Goal: Communication & Community: Answer question/provide support

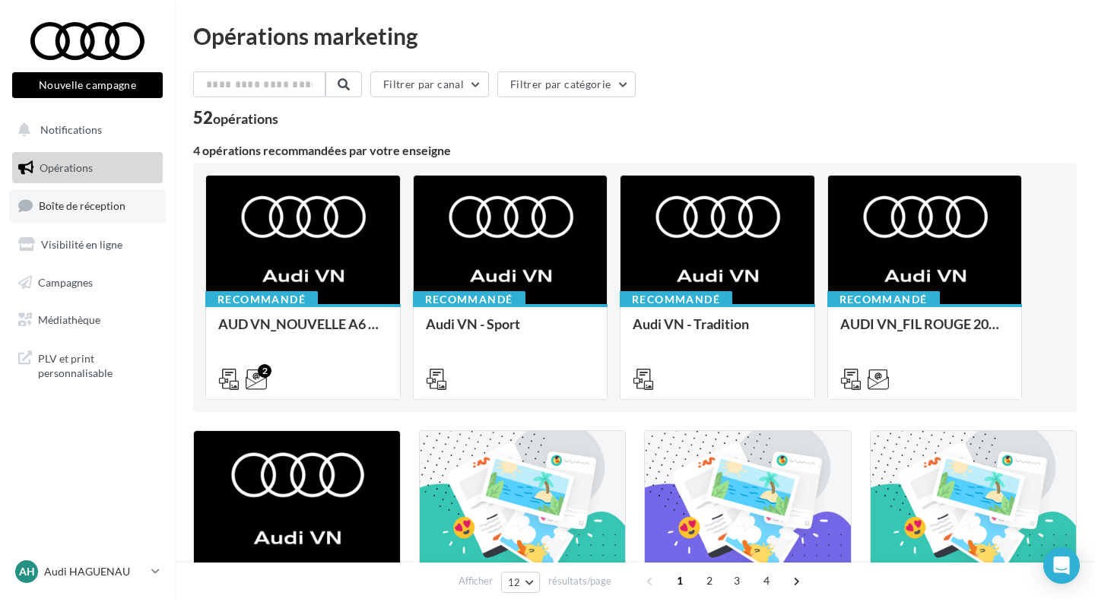
click at [96, 200] on span "Boîte de réception" at bounding box center [82, 205] width 87 height 13
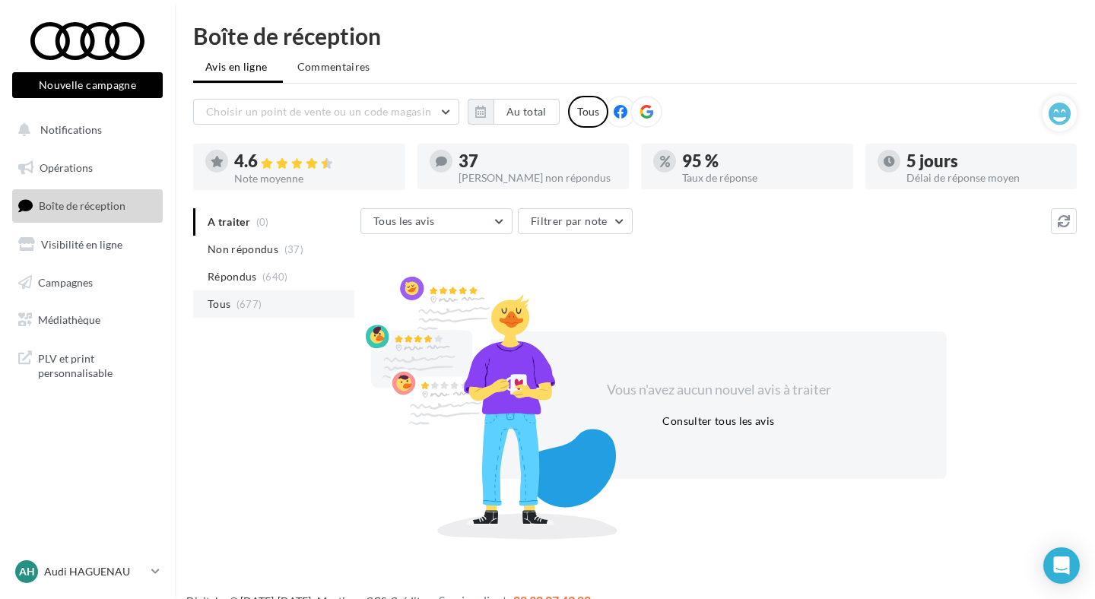
click at [274, 297] on li "Tous (677)" at bounding box center [273, 303] width 161 height 27
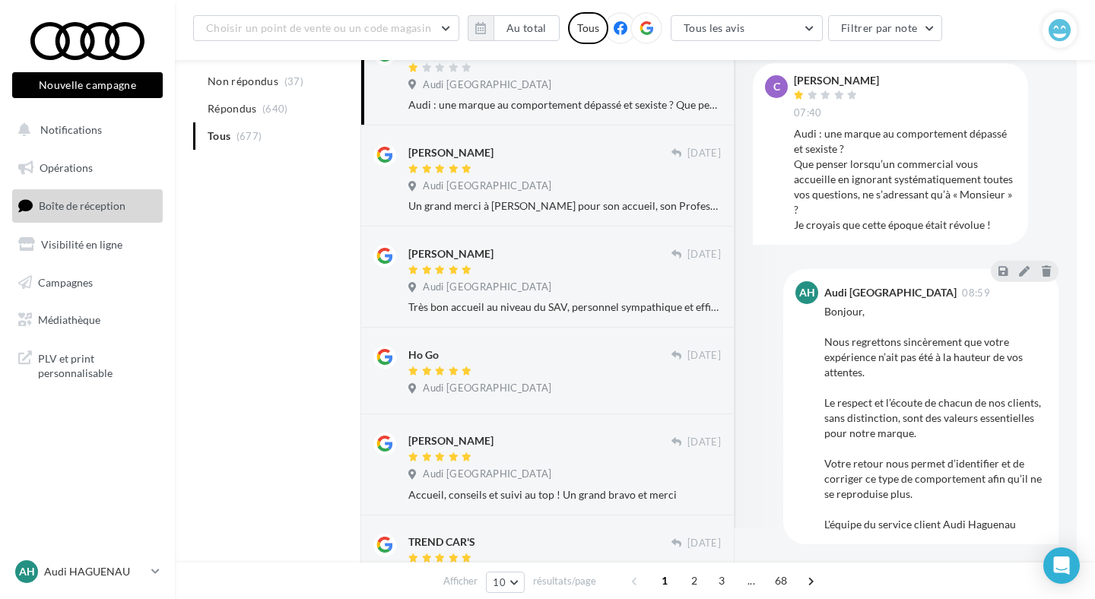
scroll to position [232, 0]
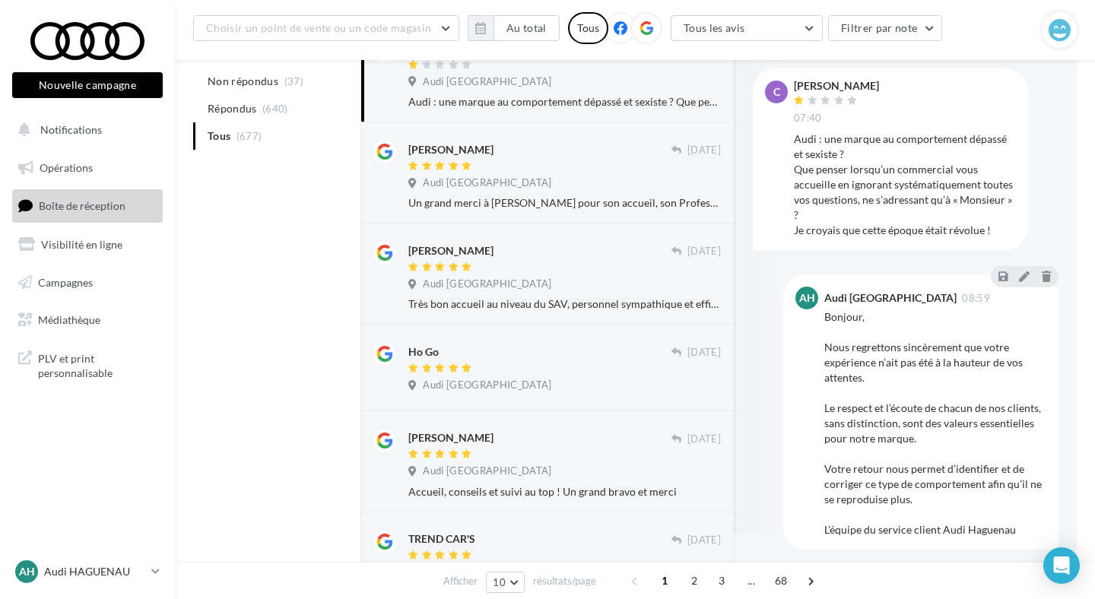
click at [811, 165] on div "Audi : une marque au comportement dépassé et sexiste ? Que penser lorsqu’un com…" at bounding box center [905, 185] width 222 height 106
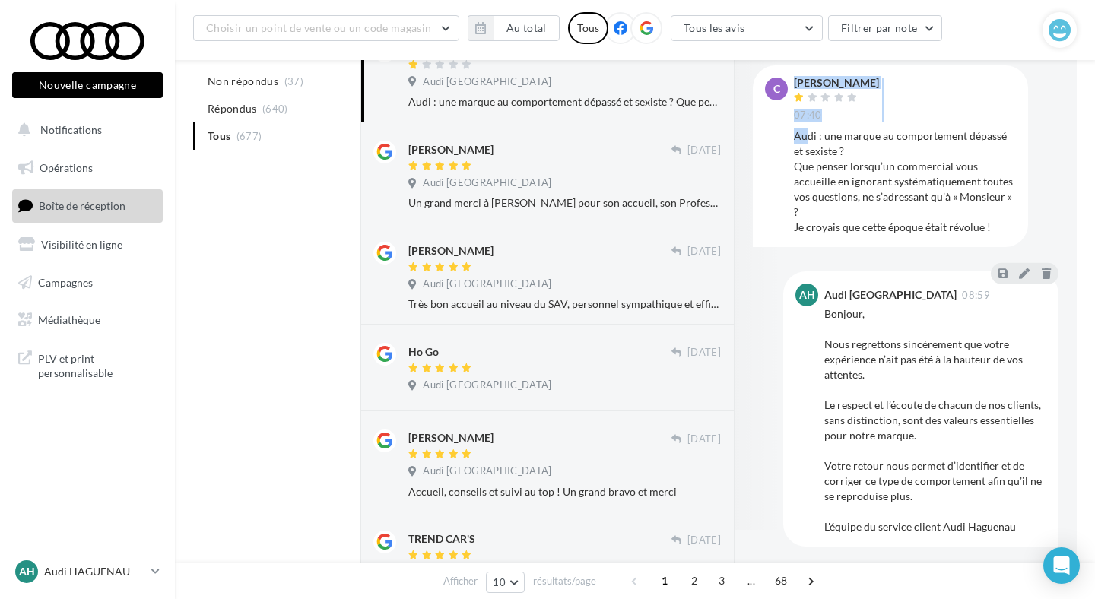
drag, startPoint x: 788, startPoint y: 134, endPoint x: 809, endPoint y: 141, distance: 21.6
click at [809, 141] on div "C [PERSON_NAME] 07:40 Audi : une marque au comportement dépassé et sexiste ? Qu…" at bounding box center [890, 156] width 251 height 157
drag, startPoint x: 853, startPoint y: 151, endPoint x: 808, endPoint y: 147, distance: 45.1
click at [808, 147] on div "Audi : une marque au comportement dépassé et sexiste ? Que penser lorsqu’un com…" at bounding box center [905, 179] width 222 height 106
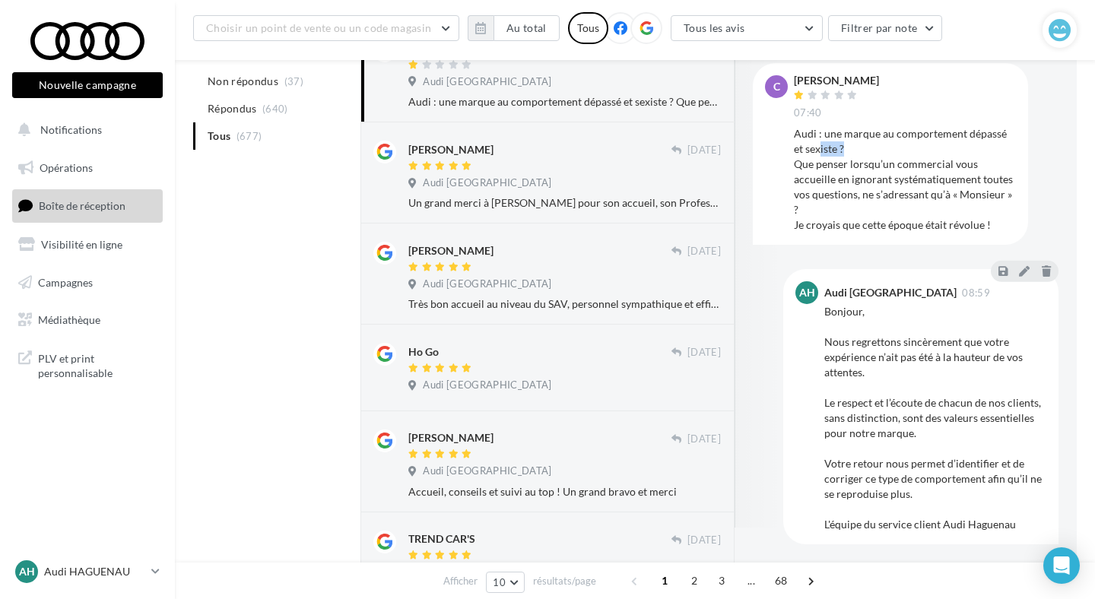
click at [837, 147] on div "Audi : une marque au comportement dépassé et sexiste ? Que penser lorsqu’un com…" at bounding box center [905, 179] width 222 height 106
click at [493, 187] on span "Audi [GEOGRAPHIC_DATA]" at bounding box center [487, 183] width 128 height 14
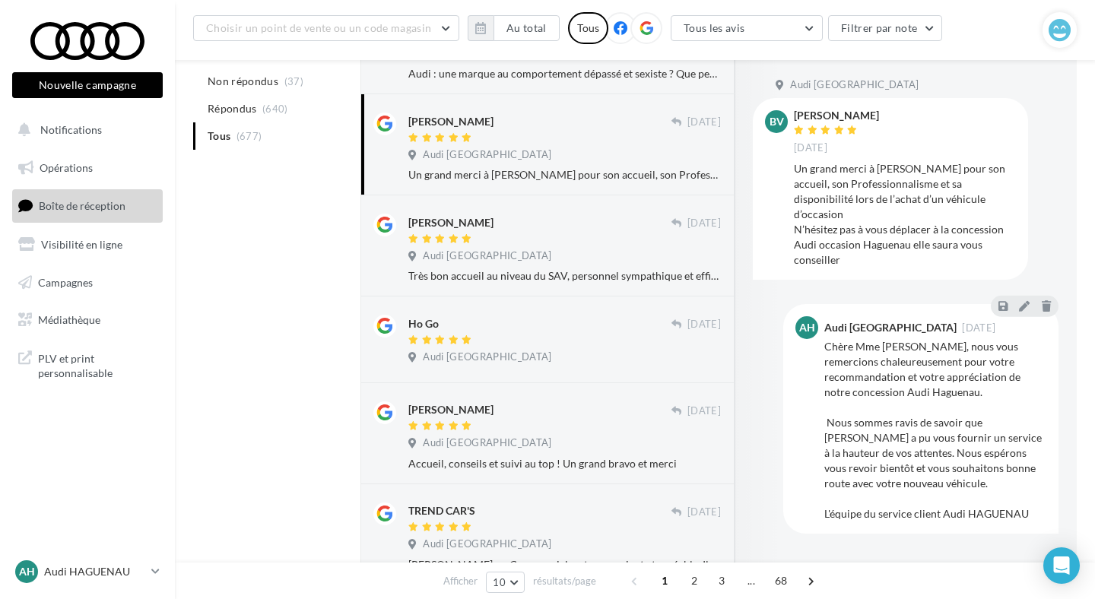
scroll to position [258, 0]
click at [598, 261] on div "Audi [GEOGRAPHIC_DATA]" at bounding box center [564, 259] width 312 height 17
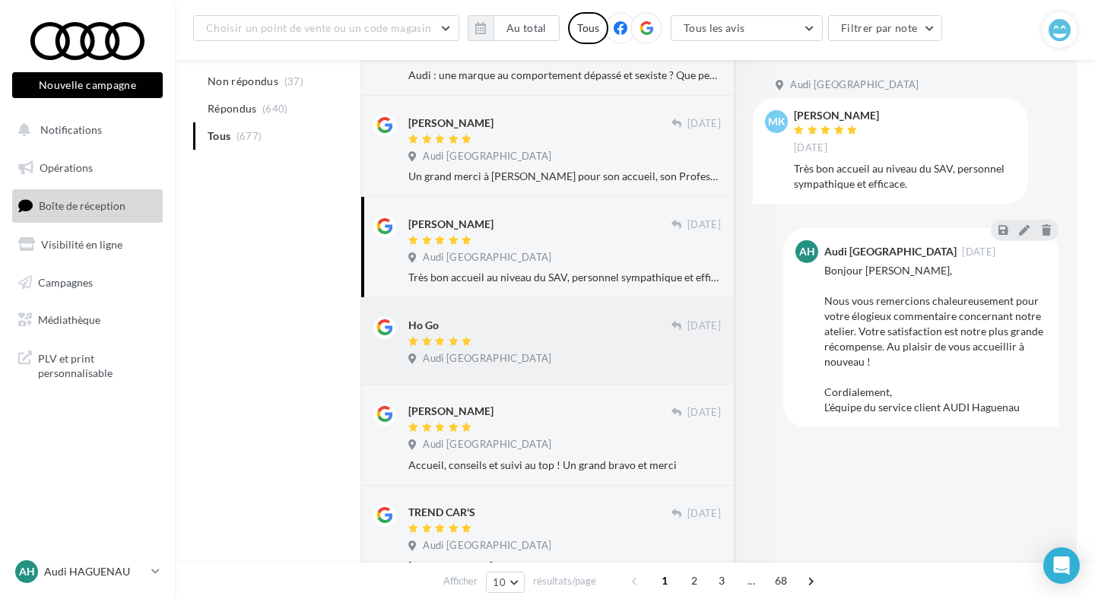
click at [588, 327] on div "Ho Go" at bounding box center [539, 324] width 263 height 16
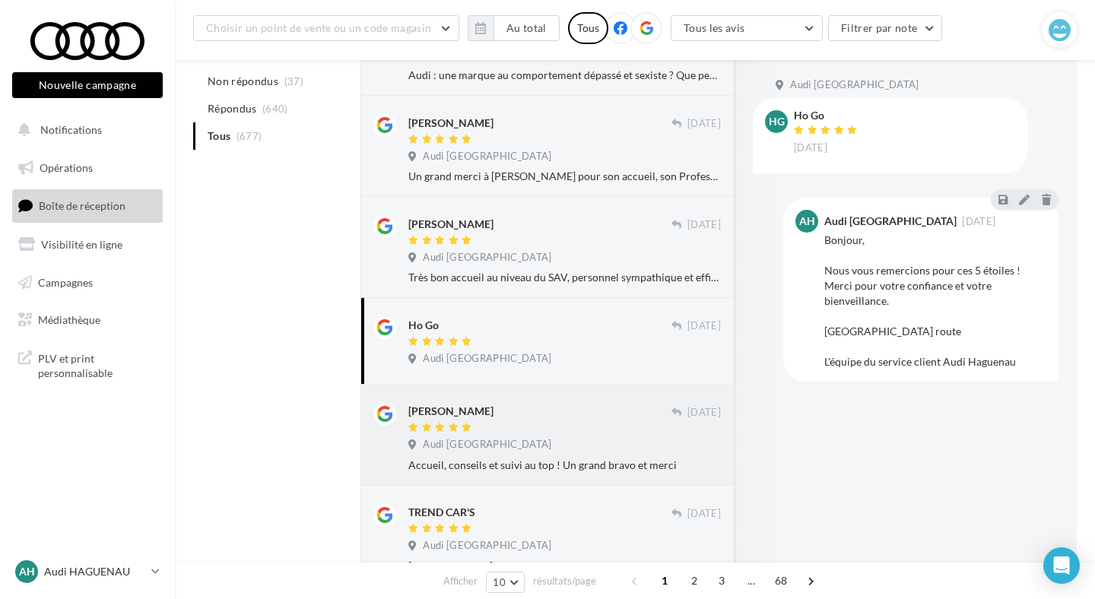
click at [584, 398] on div "[PERSON_NAME] [DATE] [GEOGRAPHIC_DATA] Accueil, conseils et suivi au top ! Un g…" at bounding box center [547, 435] width 348 height 76
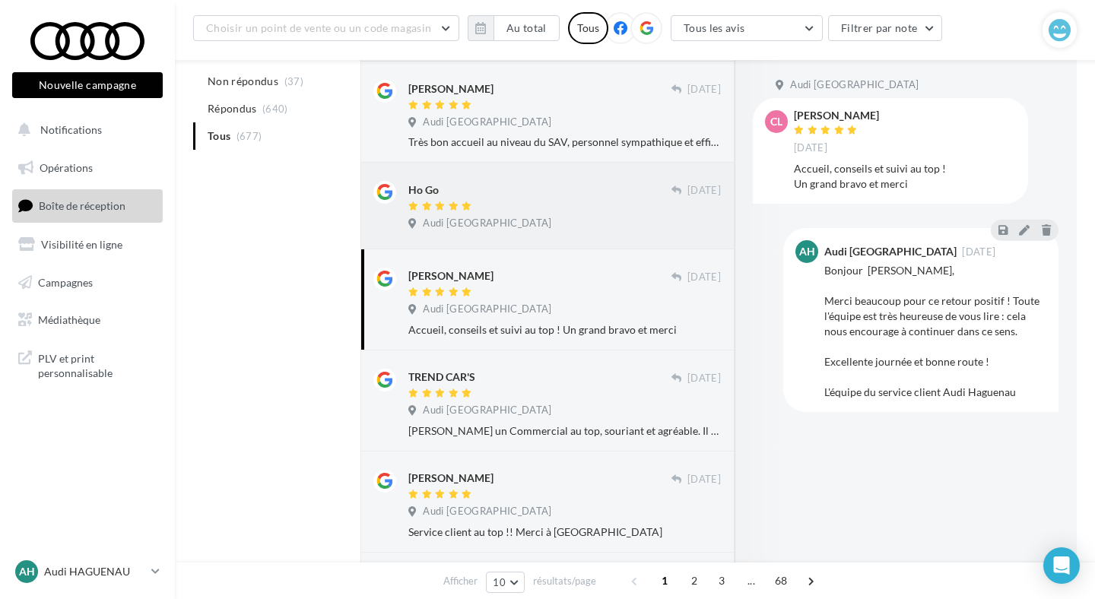
scroll to position [408, 0]
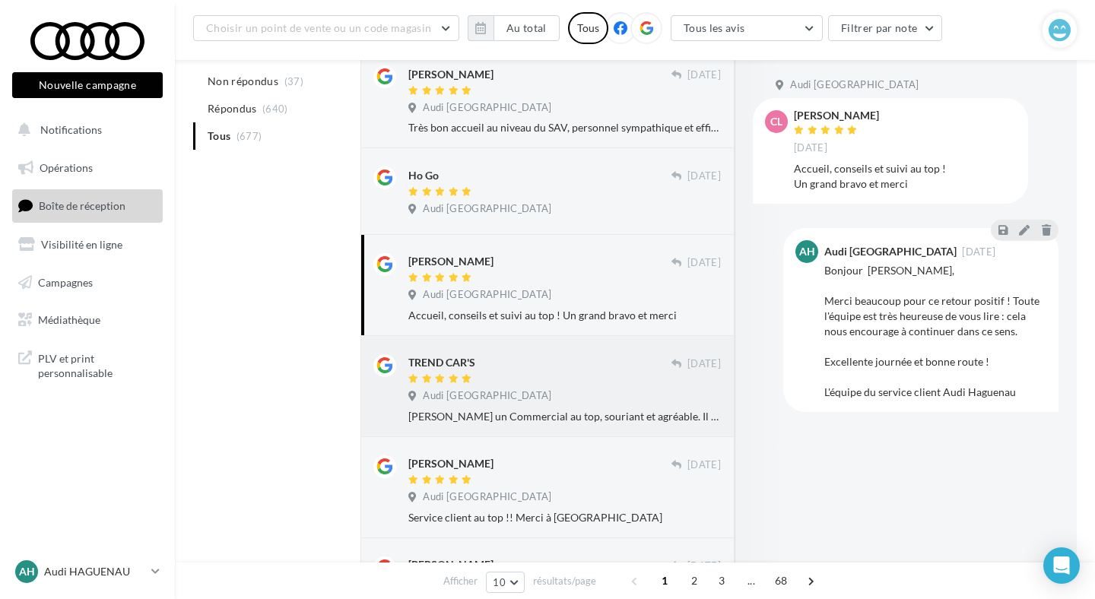
click at [578, 369] on div "TREND CAR'S" at bounding box center [539, 362] width 263 height 16
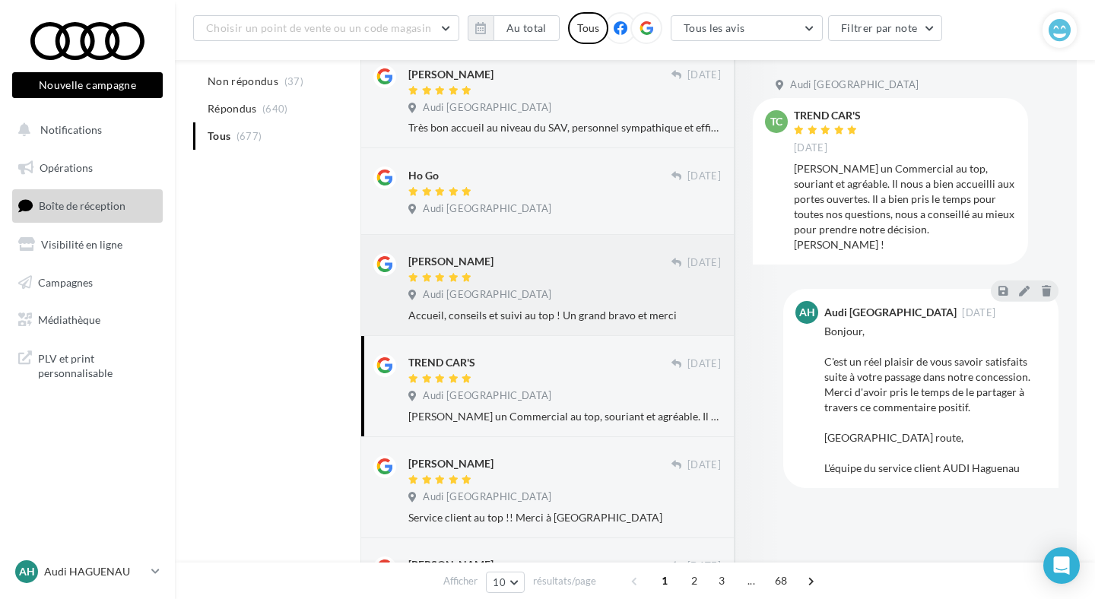
click at [599, 252] on div "[PERSON_NAME] [DATE] [GEOGRAPHIC_DATA] Accueil, conseils et suivi au top ! Un g…" at bounding box center [547, 285] width 348 height 76
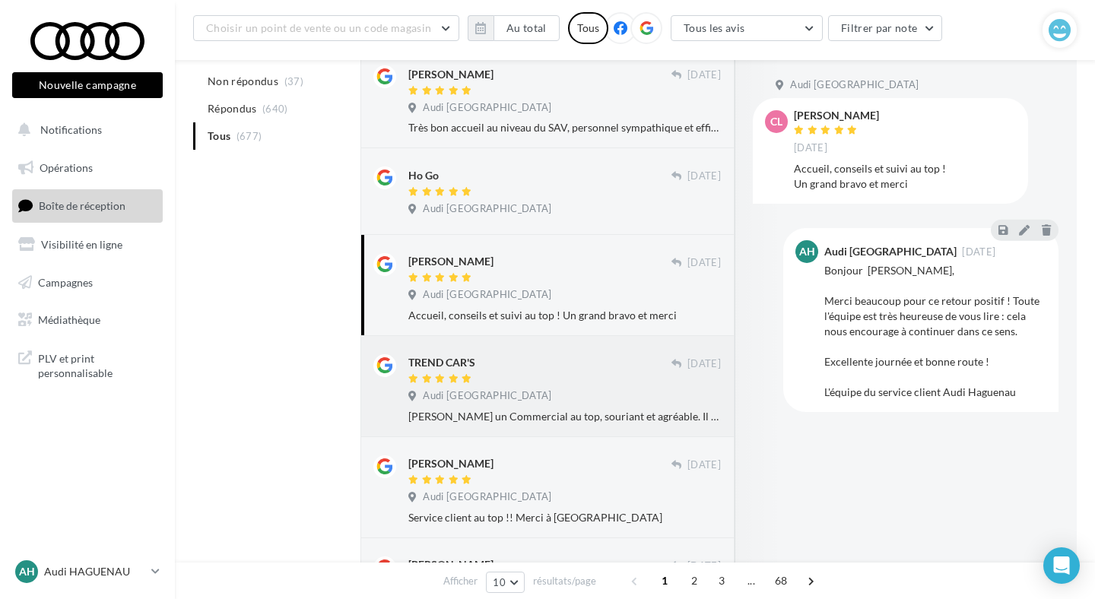
click at [576, 350] on div "TREND CAR'S [DATE] Audi Haguenau - CAR Avenue [PERSON_NAME] un Commercial au to…" at bounding box center [547, 386] width 348 height 76
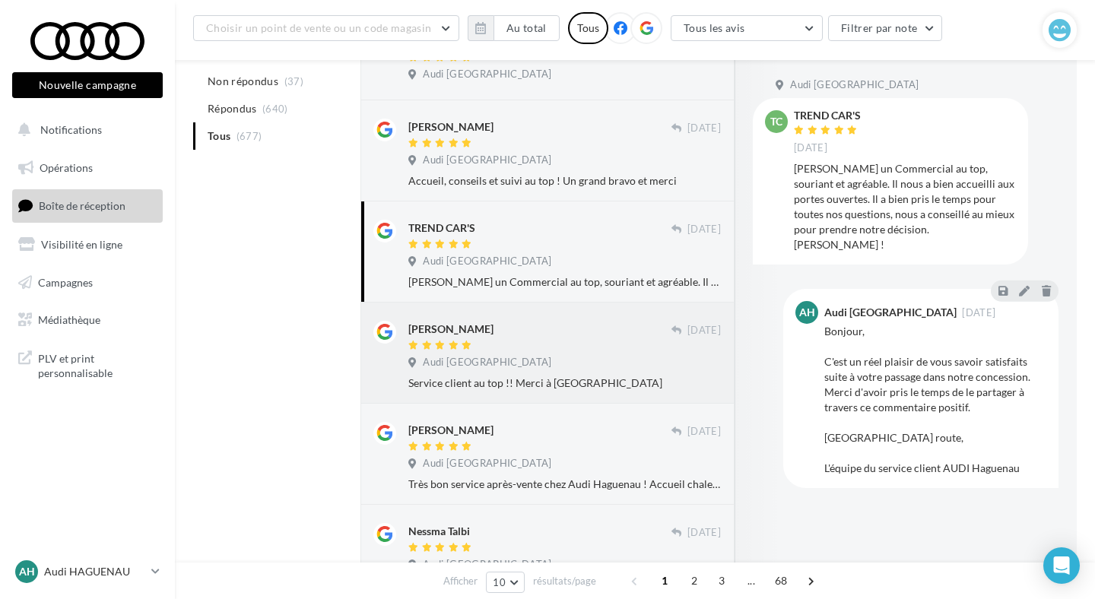
scroll to position [544, 0]
click at [575, 341] on div at bounding box center [539, 344] width 263 height 13
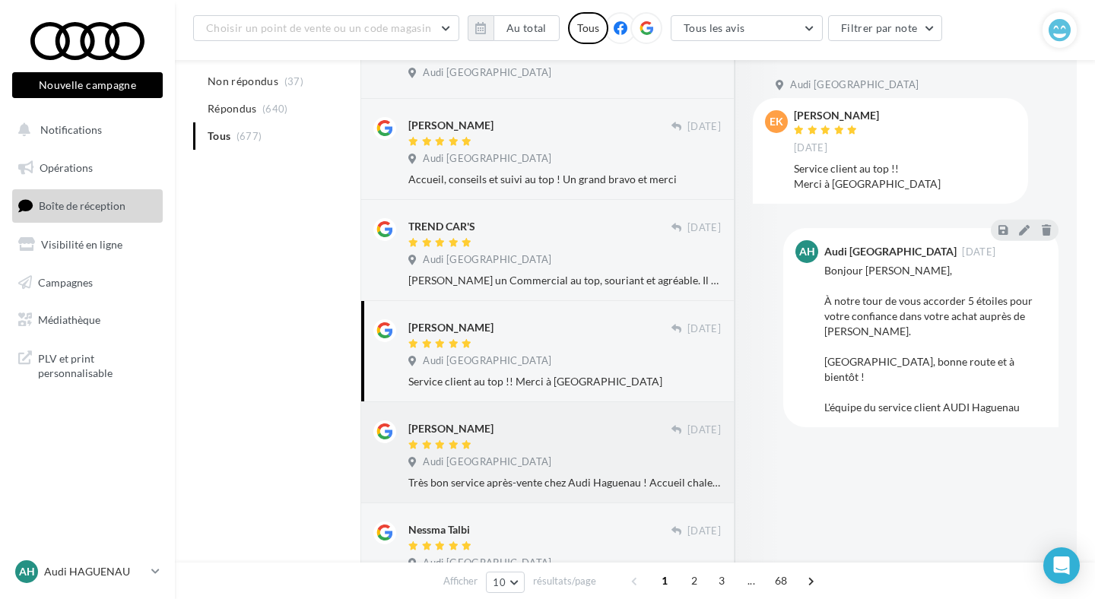
click at [573, 420] on div "[PERSON_NAME]" at bounding box center [539, 428] width 263 height 16
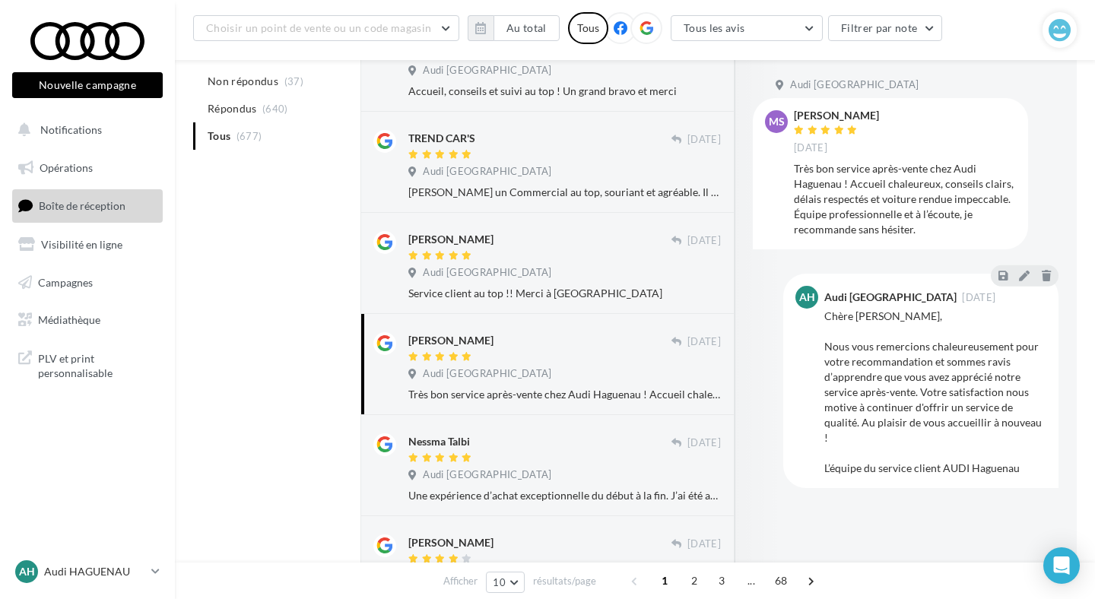
scroll to position [639, 0]
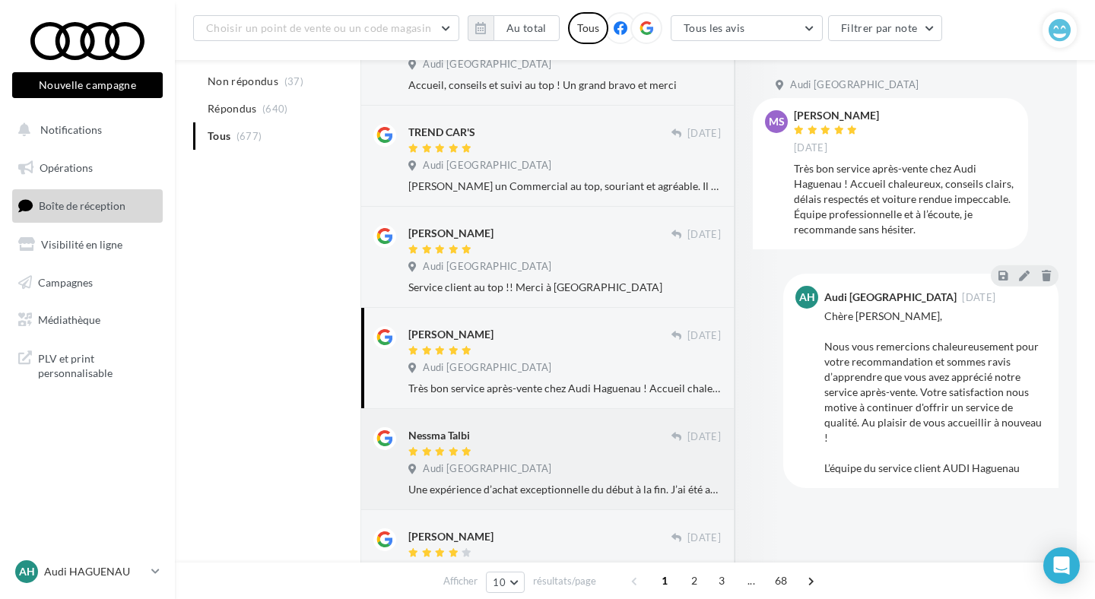
click at [573, 419] on div "Nessma Talbi [DATE] [GEOGRAPHIC_DATA] Une expérience d’achat exceptionnelle du …" at bounding box center [547, 459] width 374 height 101
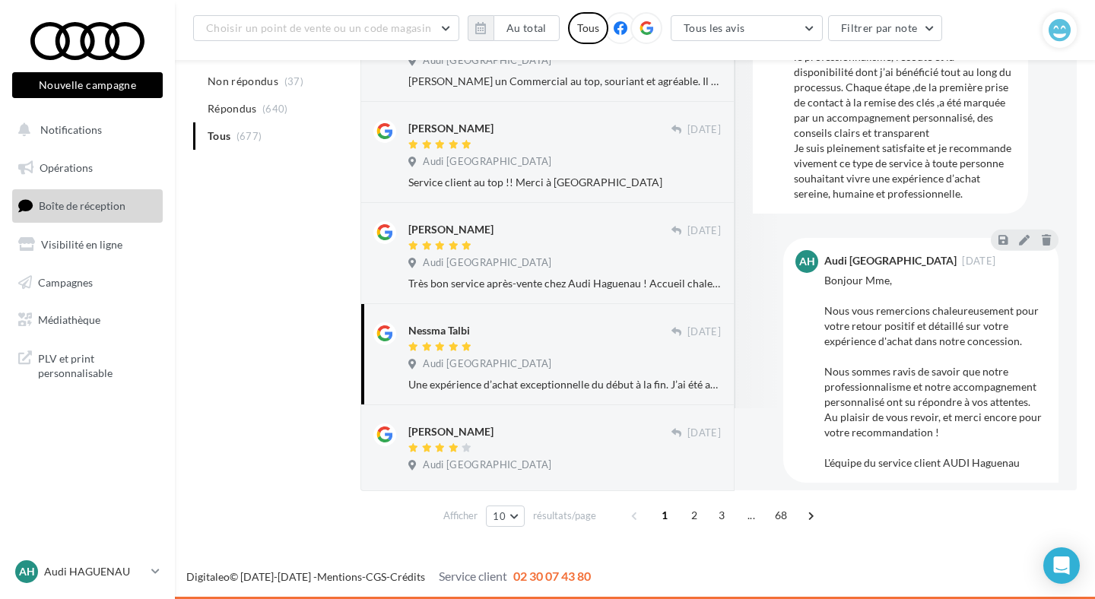
scroll to position [92, 0]
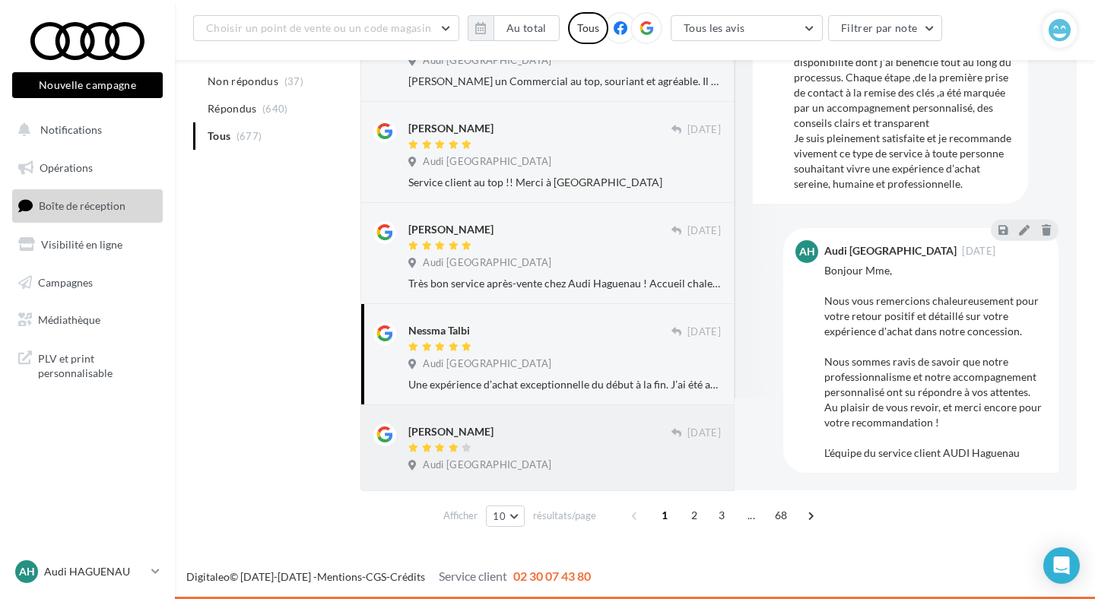
click at [521, 424] on div "[PERSON_NAME]" at bounding box center [539, 431] width 263 height 16
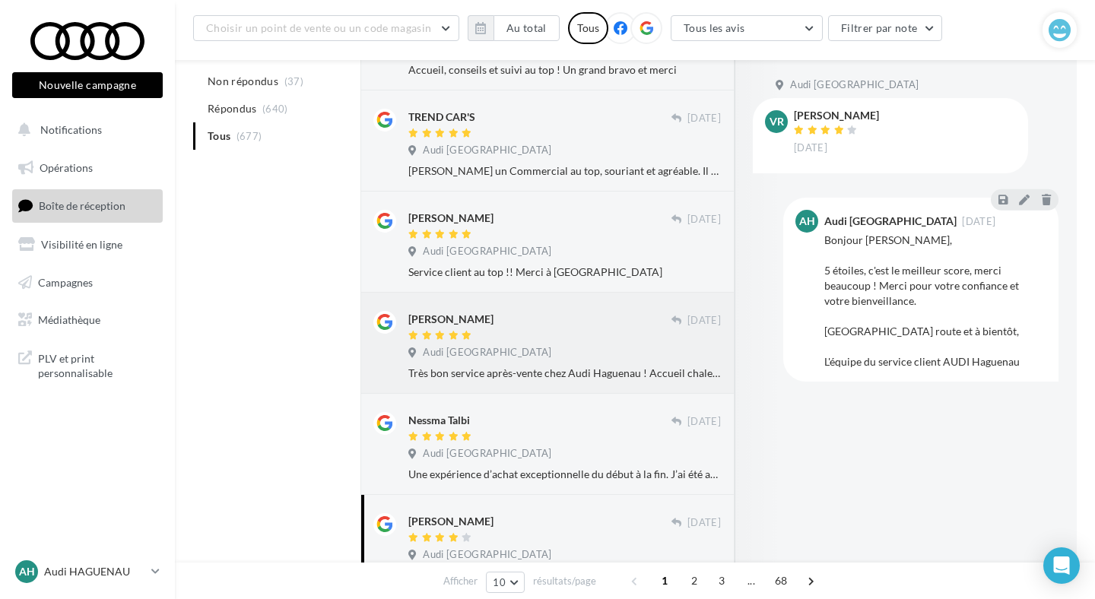
scroll to position [743, 0]
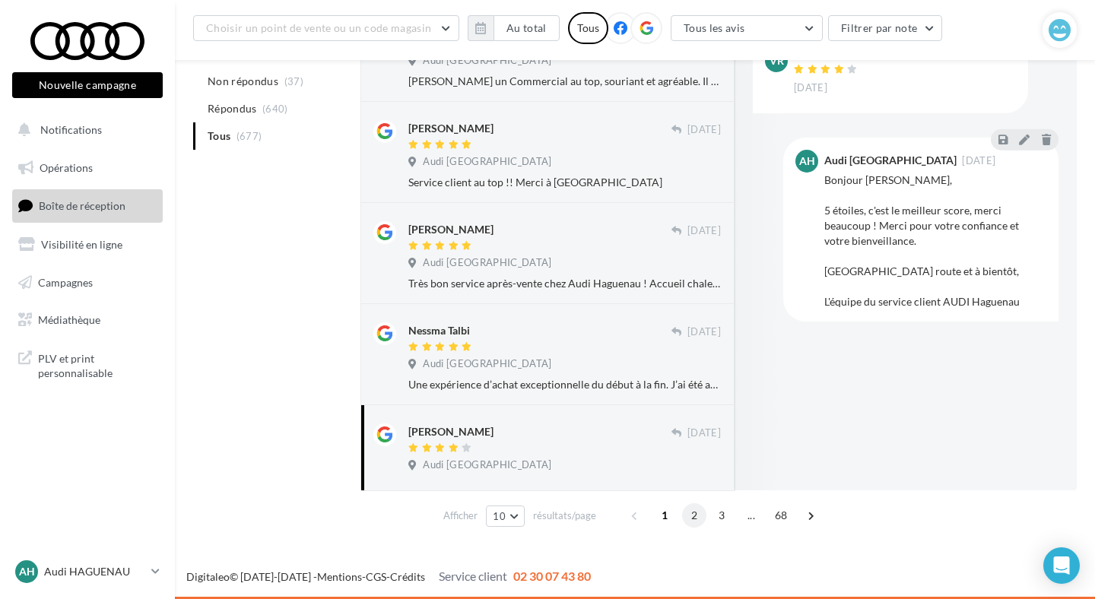
click at [694, 515] on span "2" at bounding box center [694, 515] width 24 height 24
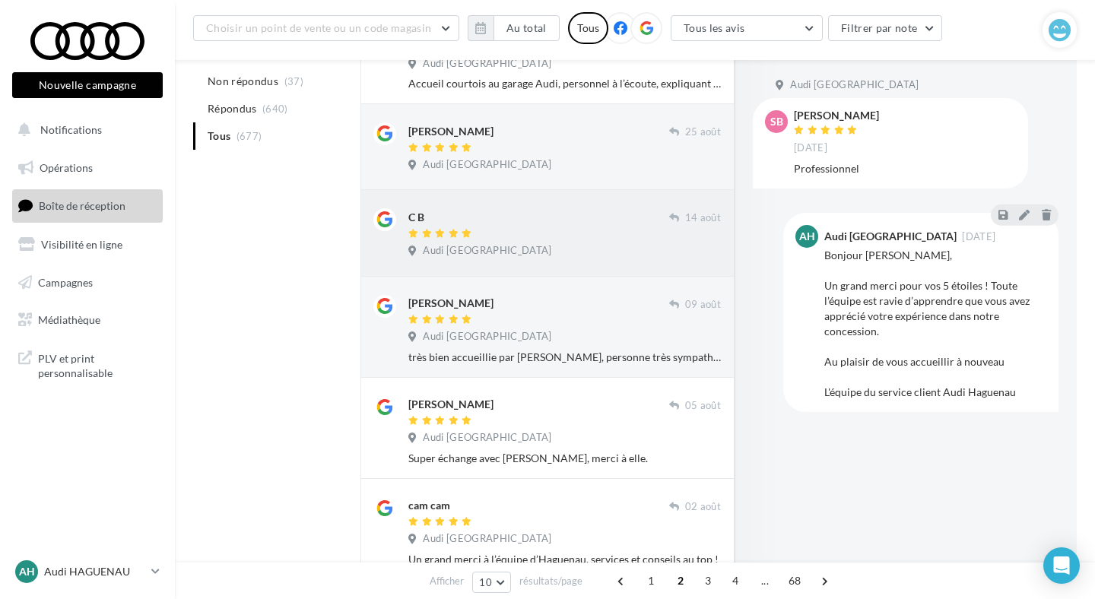
scroll to position [348, 0]
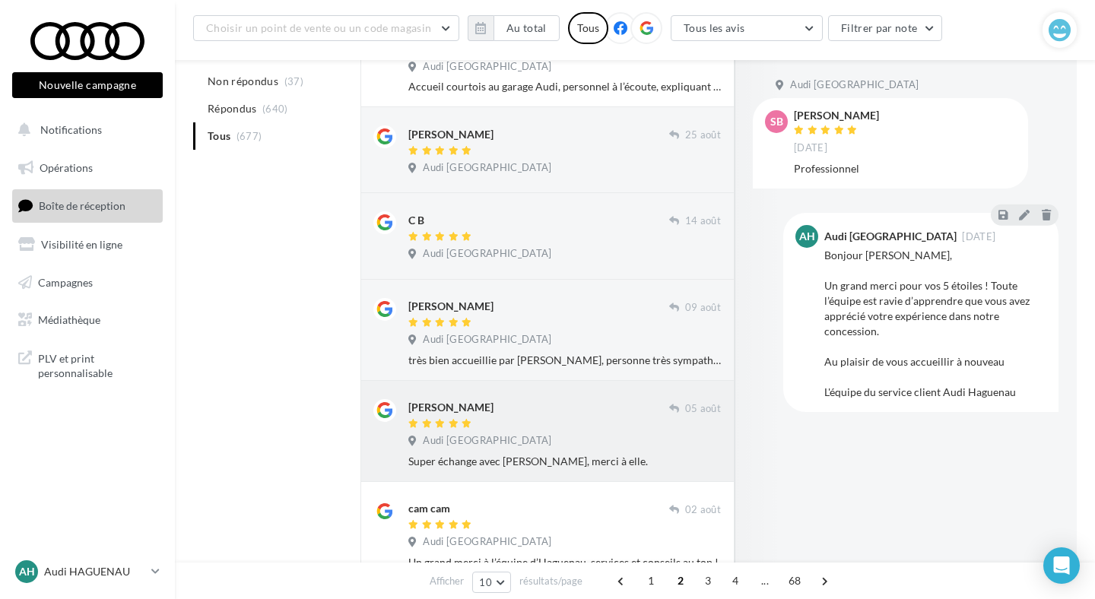
click at [551, 437] on span "Audi [GEOGRAPHIC_DATA]" at bounding box center [487, 441] width 128 height 14
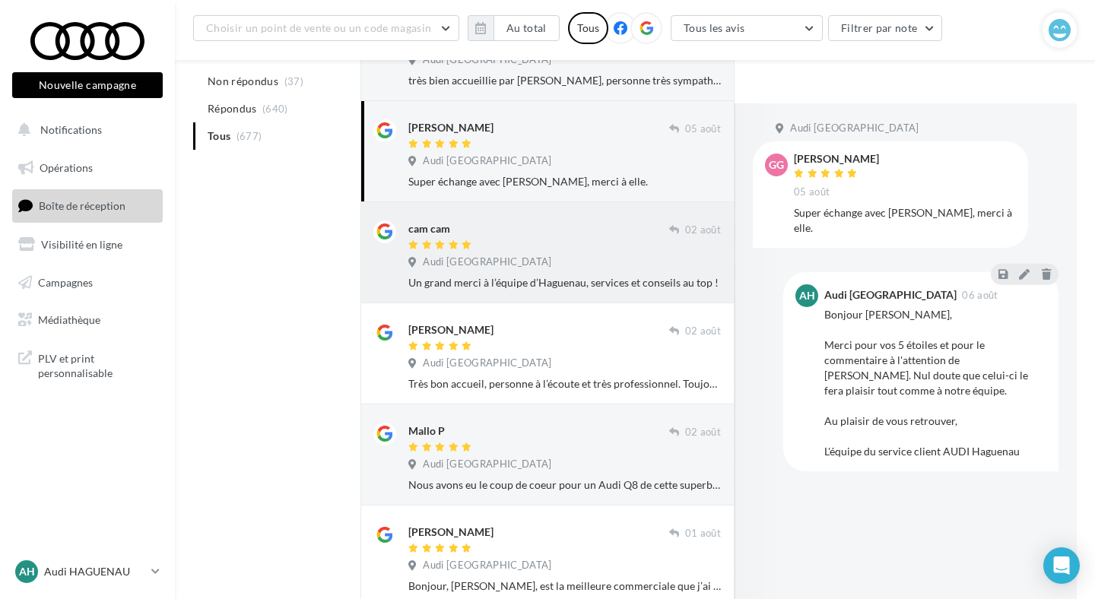
scroll to position [678, 0]
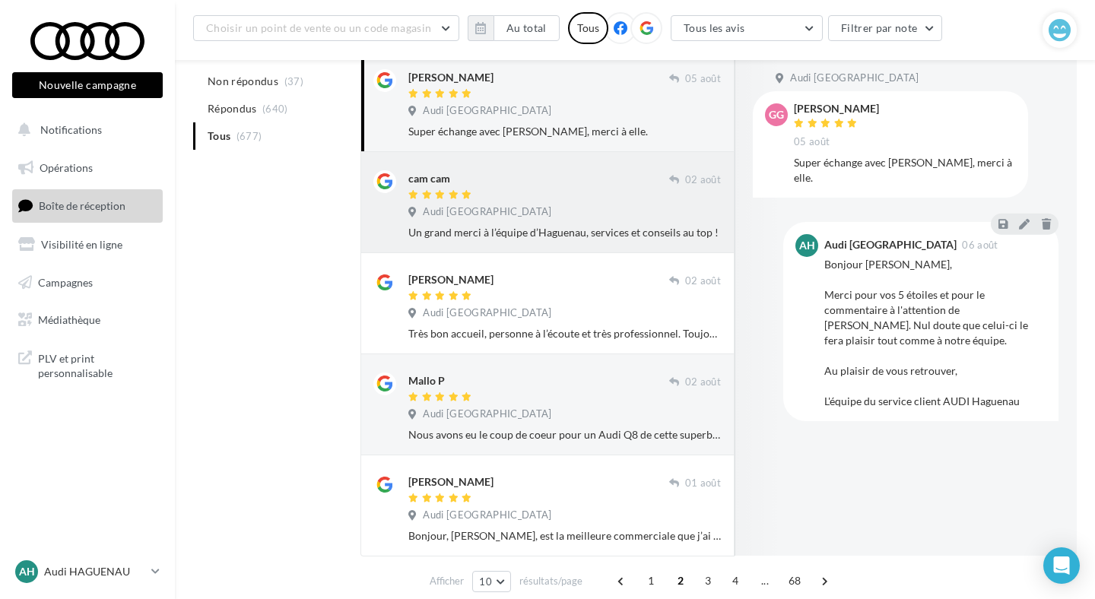
click at [544, 238] on div "Un grand merci à l’équipe d’Haguenau, services et conseils au top !" at bounding box center [564, 232] width 312 height 15
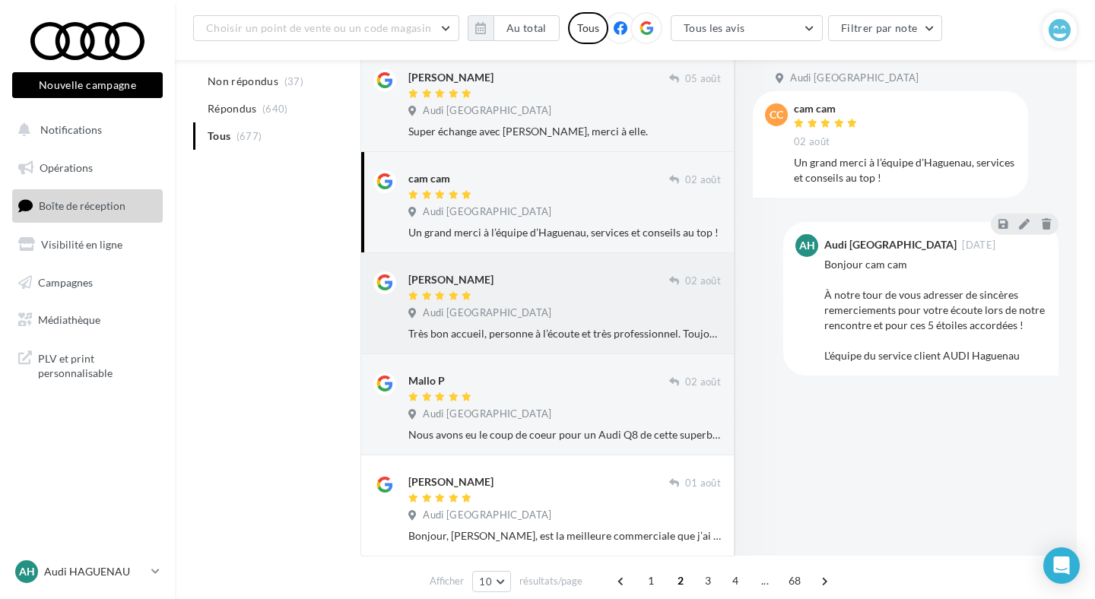
click at [541, 285] on div "[PERSON_NAME]" at bounding box center [538, 279] width 261 height 16
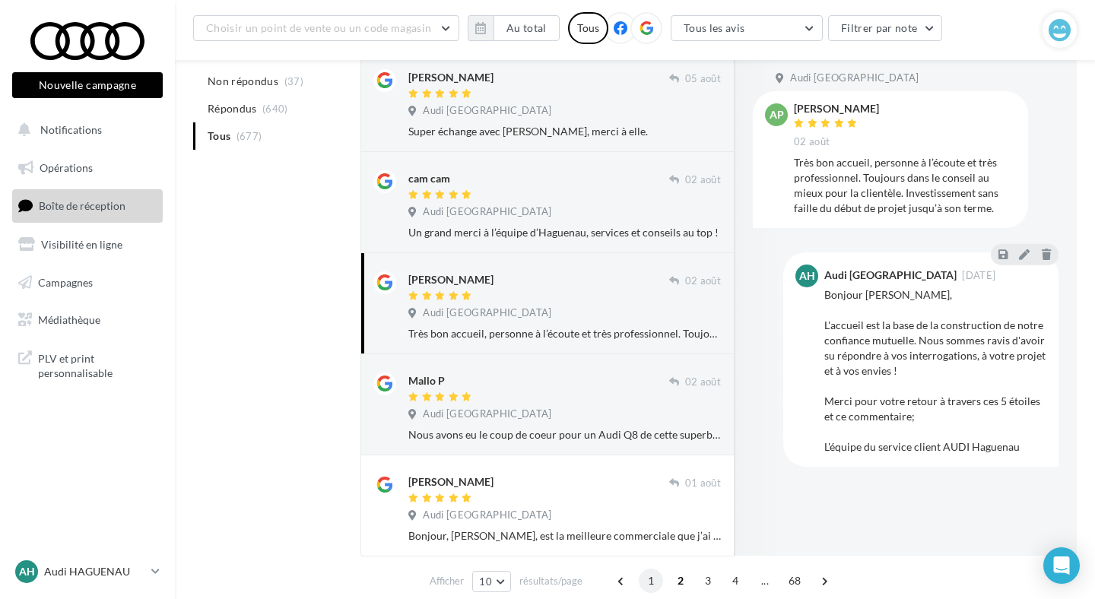
click at [643, 585] on span "1" at bounding box center [651, 581] width 24 height 24
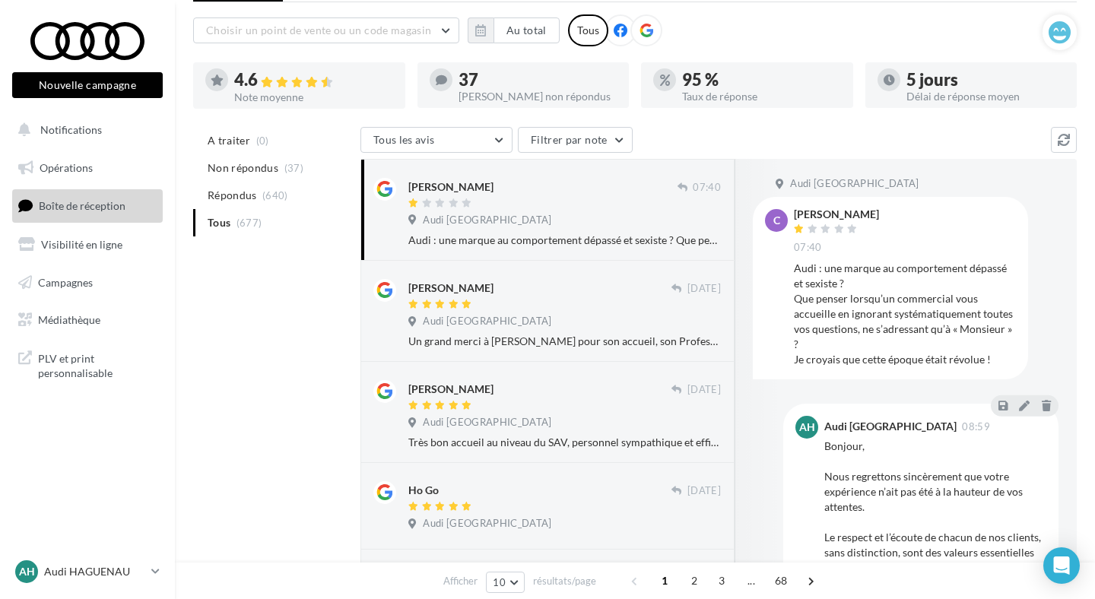
scroll to position [89, 0]
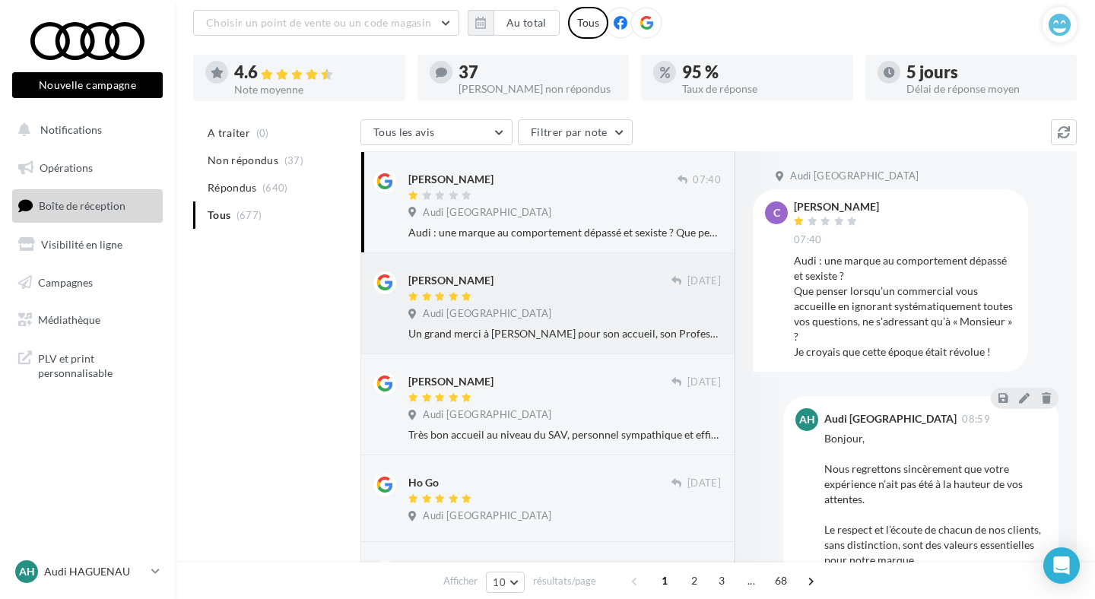
click at [556, 291] on div at bounding box center [539, 297] width 263 height 13
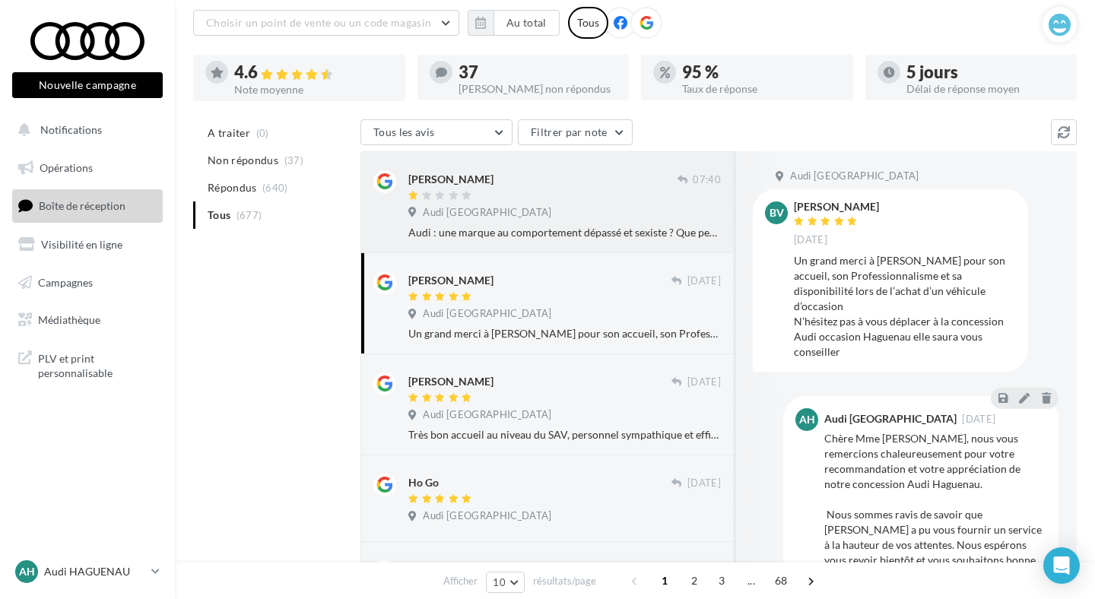
click at [557, 220] on div "Audi [GEOGRAPHIC_DATA]" at bounding box center [564, 214] width 312 height 17
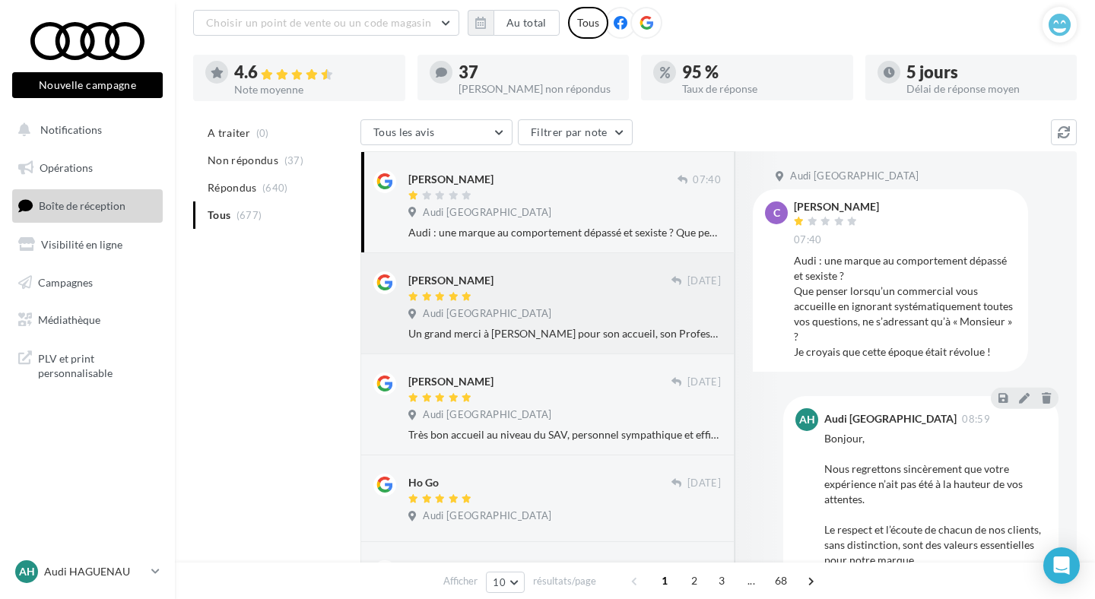
click at [556, 273] on div "[PERSON_NAME]" at bounding box center [539, 279] width 263 height 16
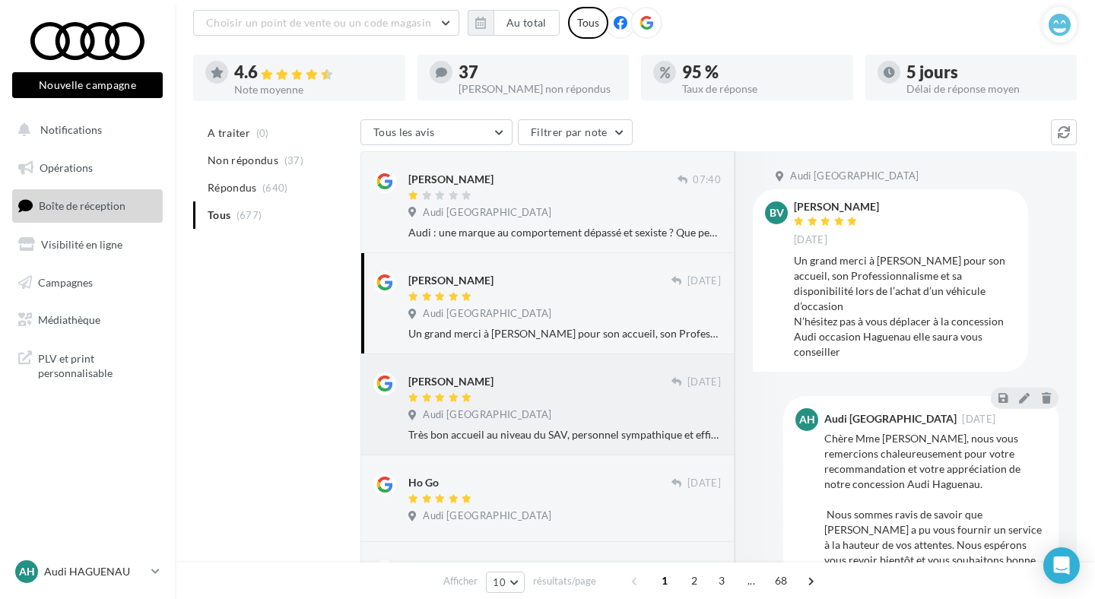
click at [570, 375] on div "[PERSON_NAME]" at bounding box center [539, 380] width 263 height 16
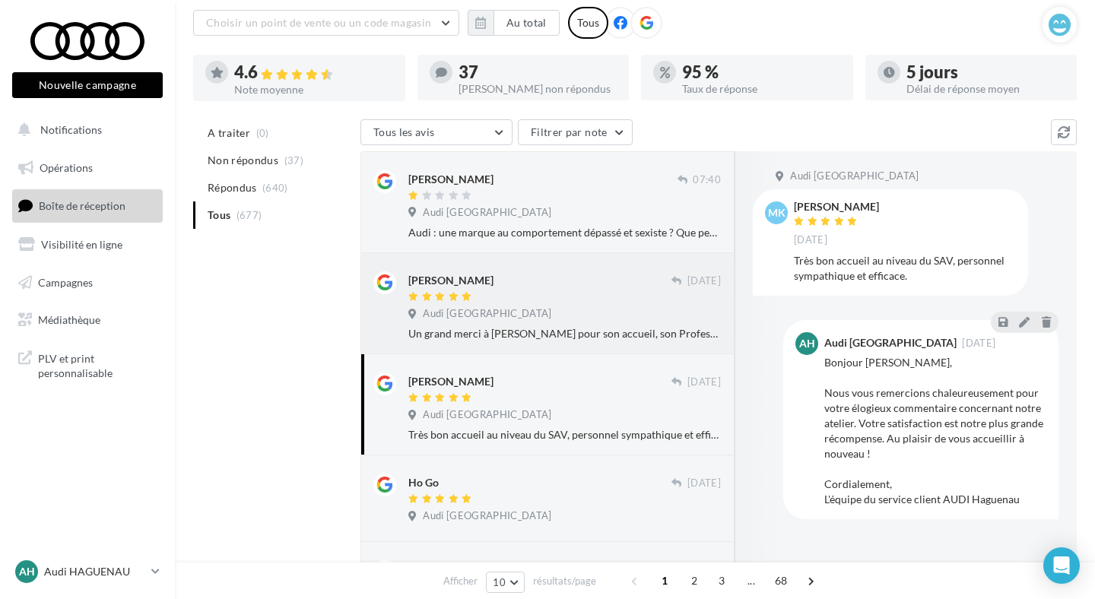
click at [567, 312] on div "Audi [GEOGRAPHIC_DATA]" at bounding box center [564, 315] width 312 height 17
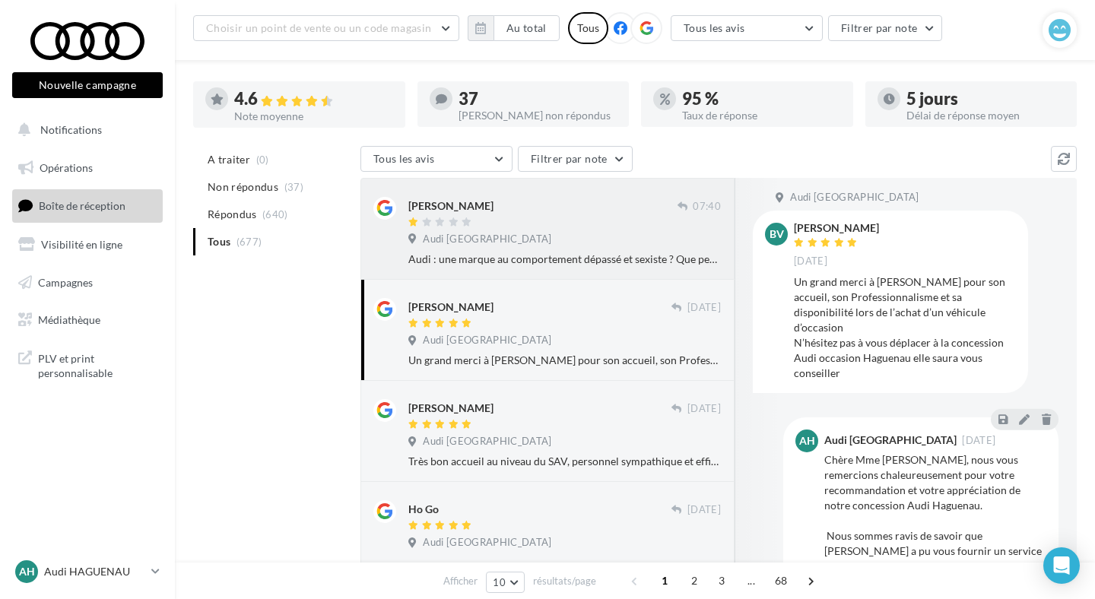
scroll to position [153, 0]
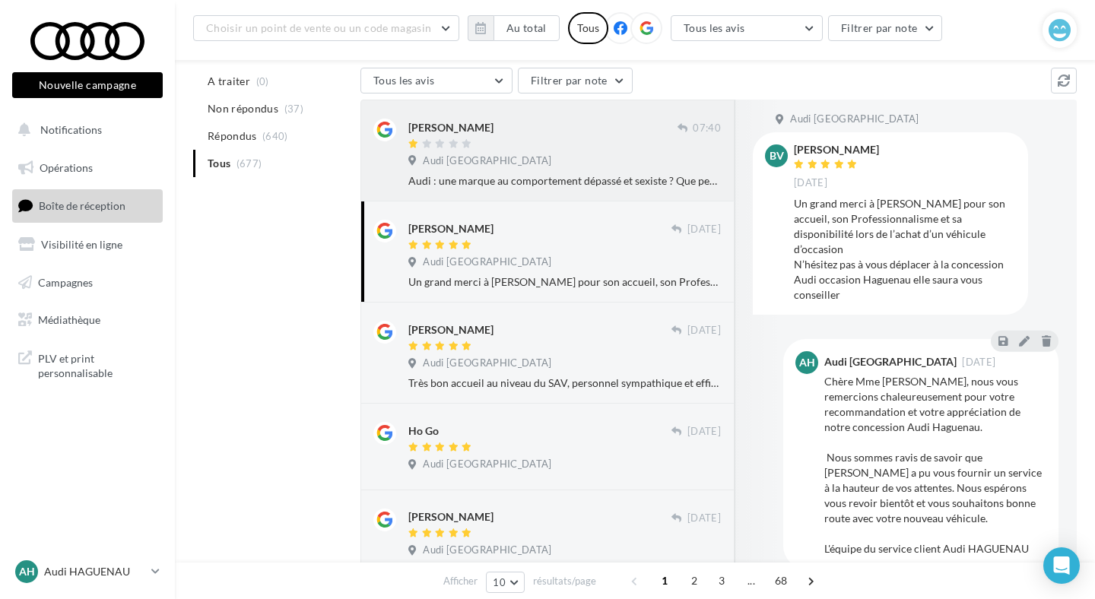
click at [549, 177] on div "Audi : une marque au comportement dépassé et sexiste ? Que penser lorsqu’un com…" at bounding box center [564, 180] width 312 height 15
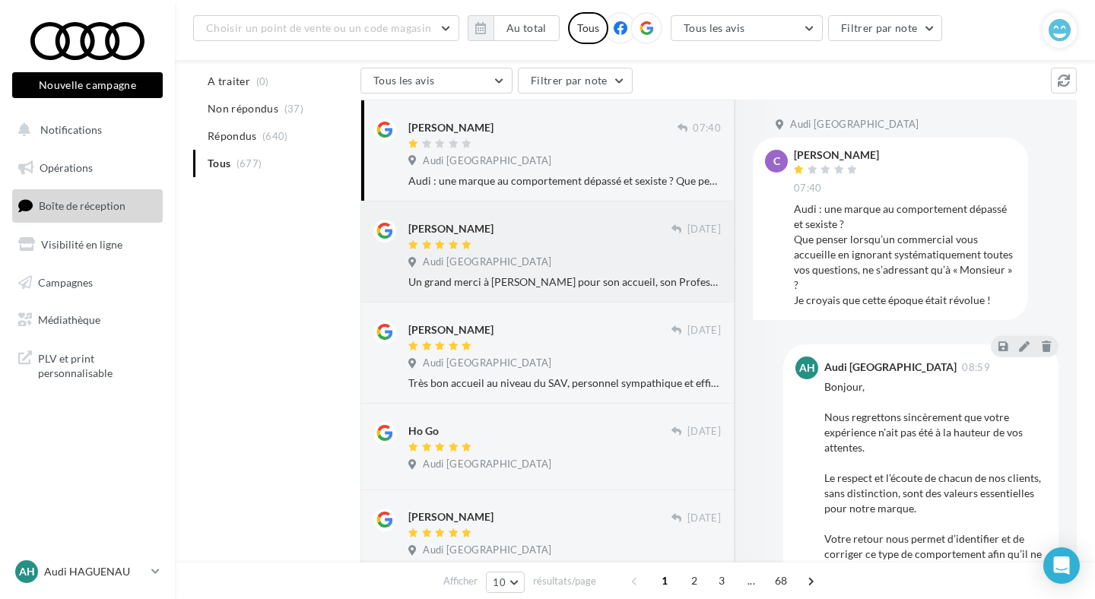
click at [551, 214] on div "[PERSON_NAME] [DATE] [GEOGRAPHIC_DATA] Un grand merci à [PERSON_NAME] pour son …" at bounding box center [547, 252] width 348 height 76
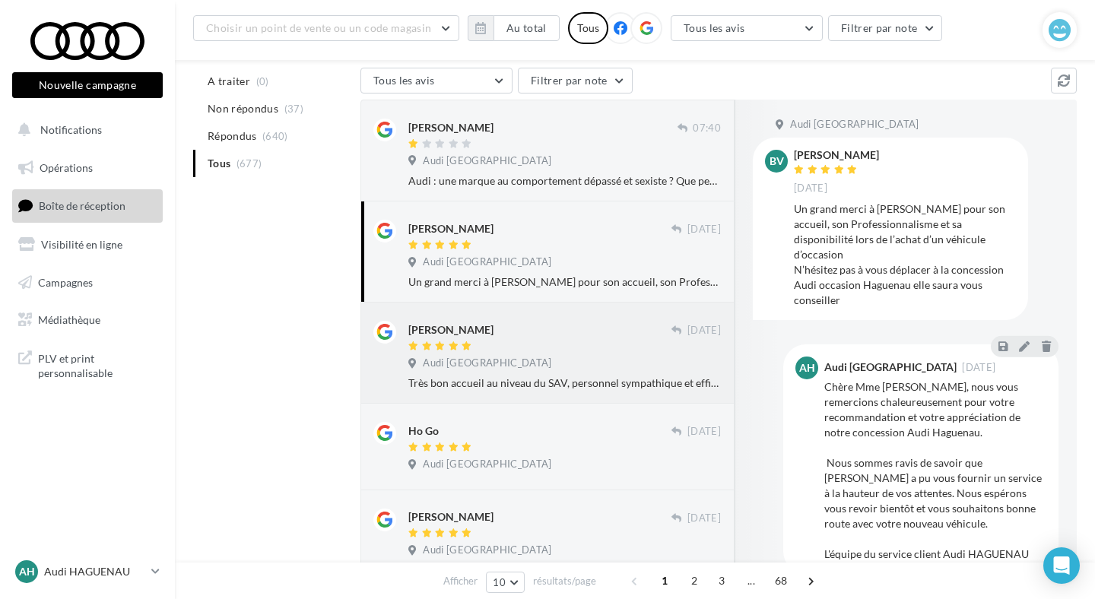
click at [564, 312] on div "[PERSON_NAME] [DATE] [GEOGRAPHIC_DATA] Très bon accueil au niveau du SAV, perso…" at bounding box center [547, 353] width 374 height 101
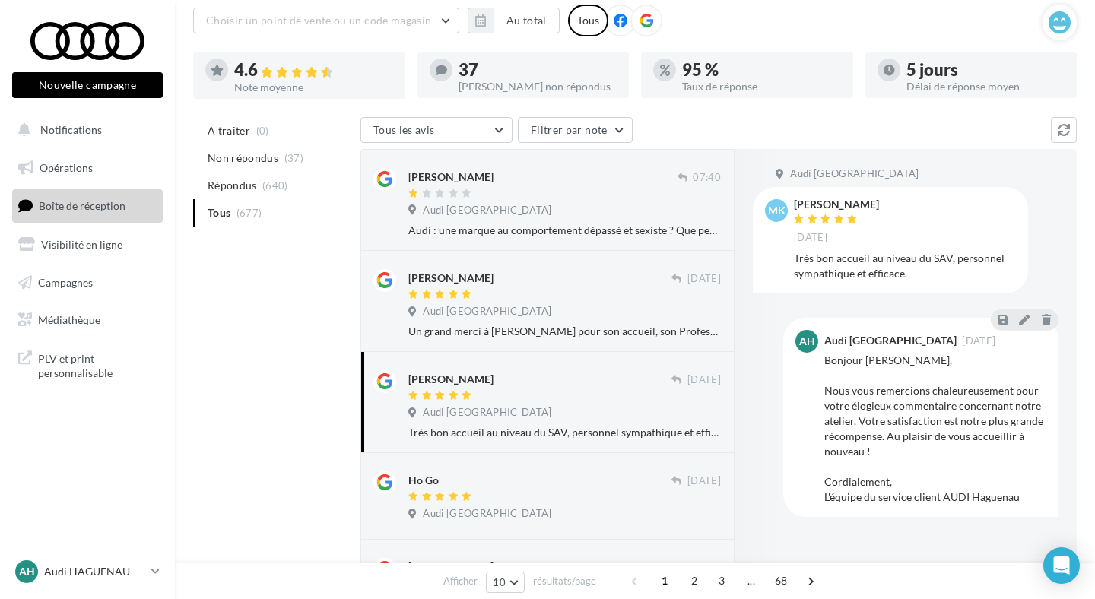
scroll to position [112, 0]
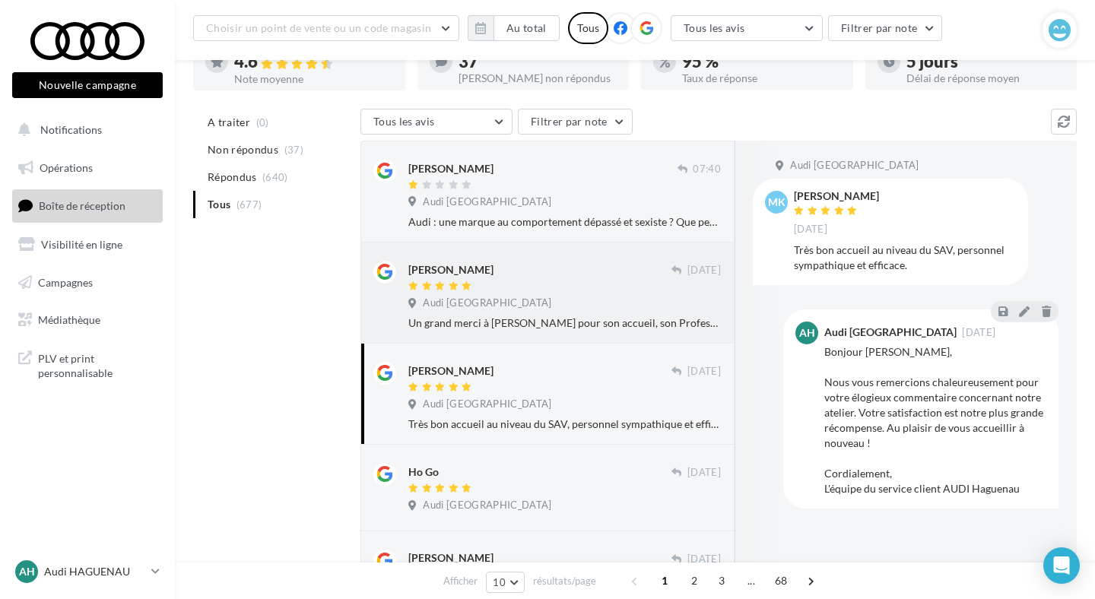
click at [545, 284] on div at bounding box center [539, 286] width 263 height 13
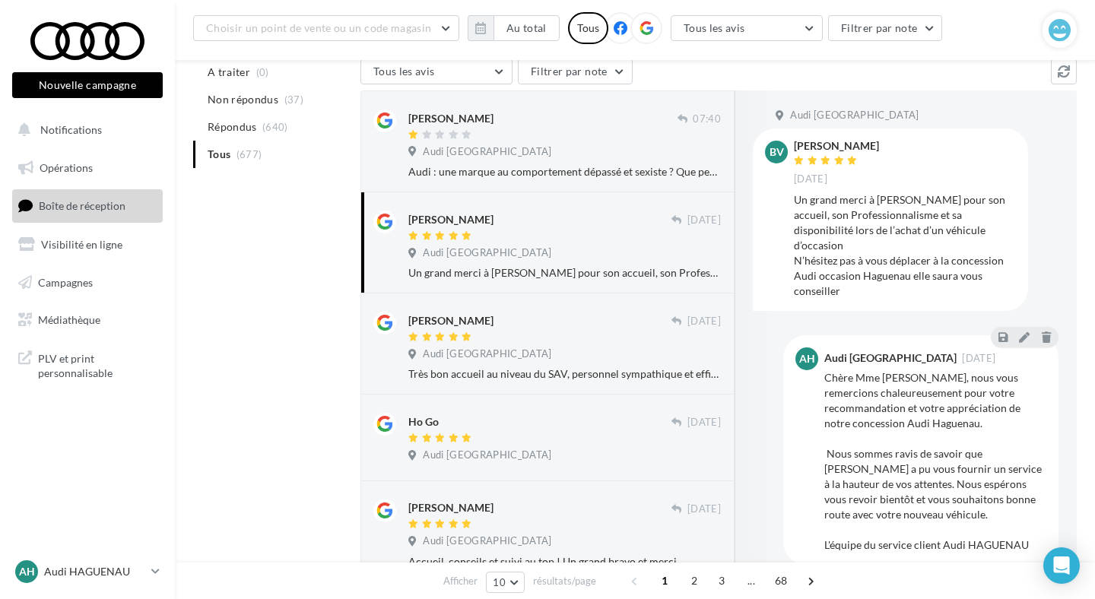
scroll to position [5, 0]
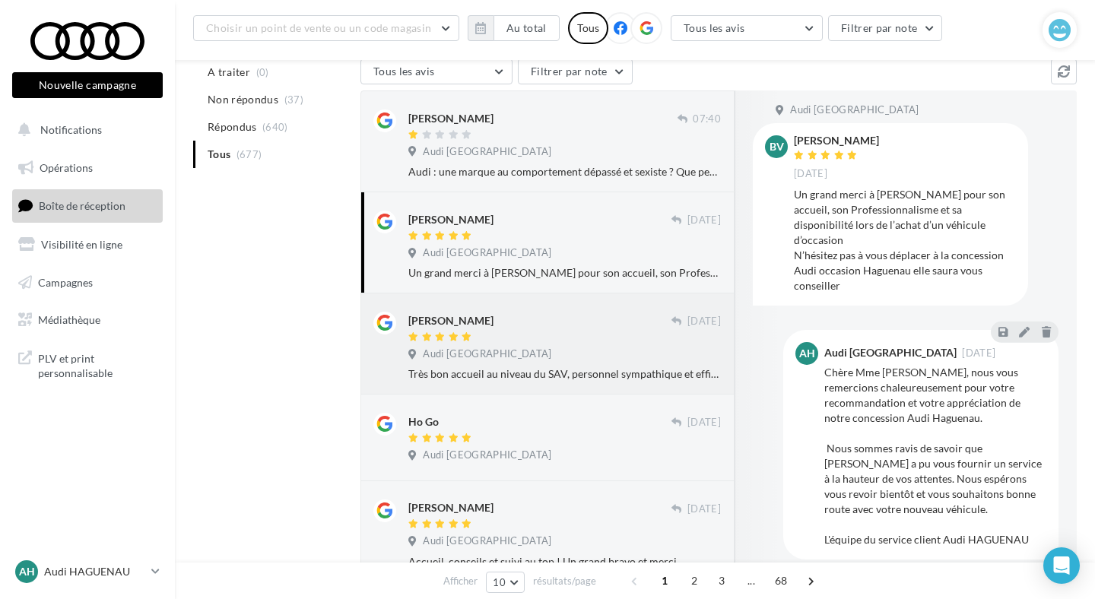
click at [569, 350] on div "Audi [GEOGRAPHIC_DATA]" at bounding box center [564, 355] width 312 height 17
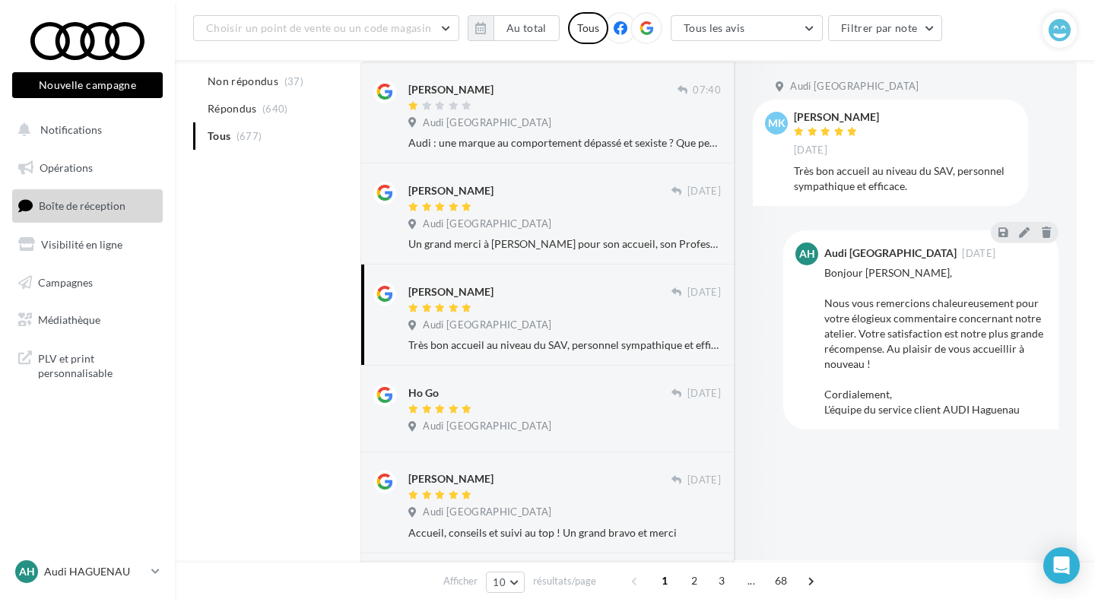
scroll to position [192, 0]
click at [62, 580] on div "AH Audi HAGUENAU audi-hagu-mar" at bounding box center [80, 571] width 130 height 23
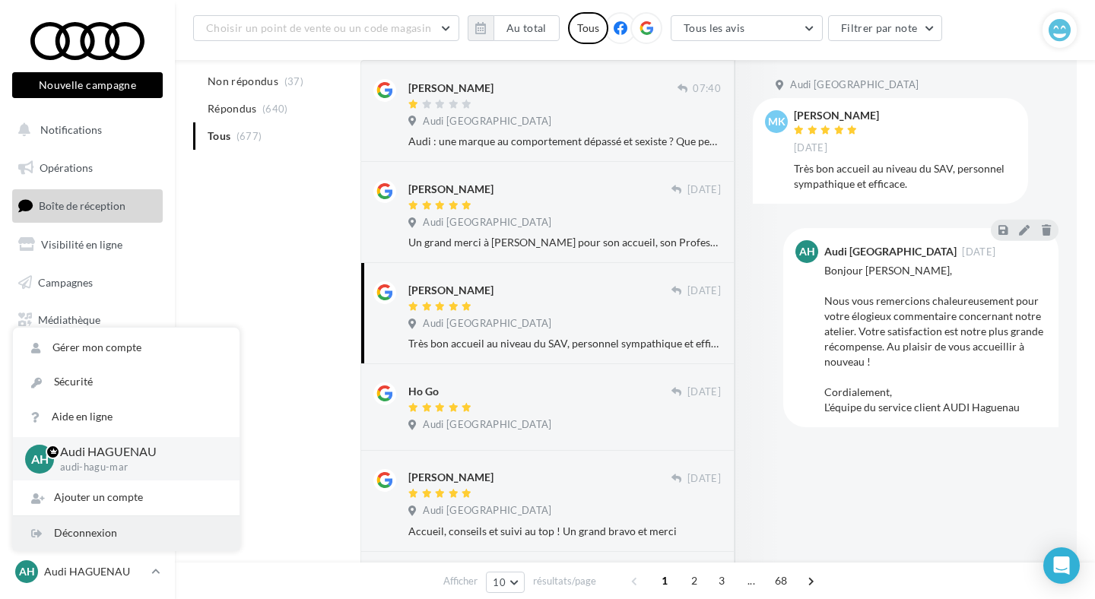
click at [104, 532] on div "Déconnexion" at bounding box center [126, 533] width 227 height 34
